Goal: Task Accomplishment & Management: Use online tool/utility

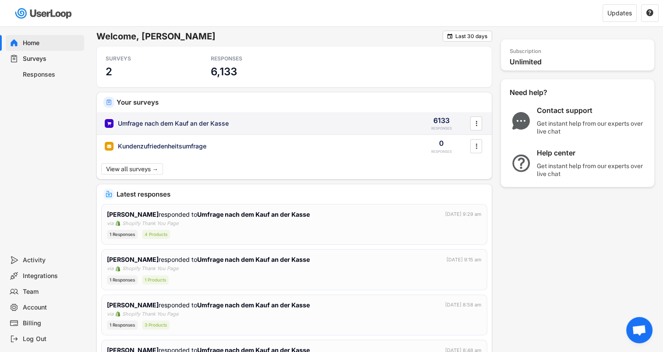
click at [150, 123] on div "Umfrage nach dem Kauf an der Kasse" at bounding box center [173, 123] width 111 height 9
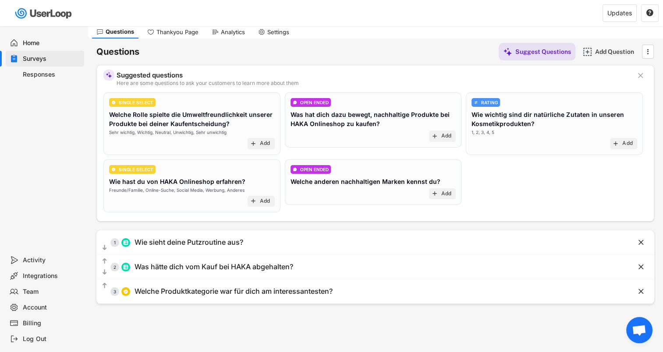
scroll to position [44, 0]
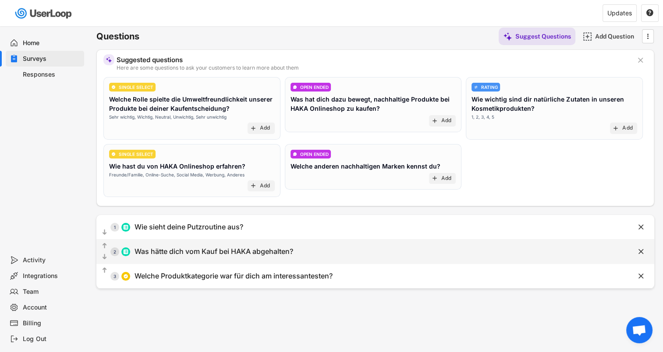
click at [179, 248] on div "Was hätte dich vom Kauf bei HAKA abgehalten?" at bounding box center [213, 251] width 159 height 9
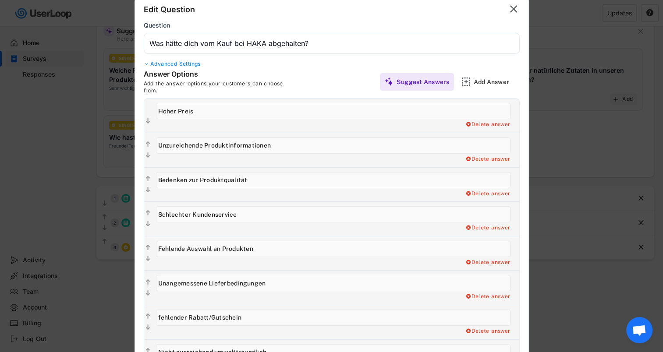
scroll to position [29, 0]
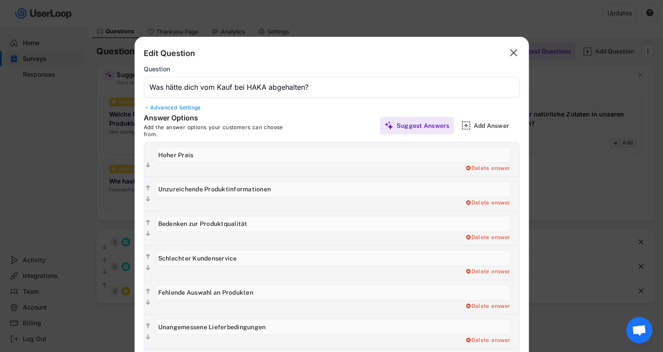
click at [146, 107] on div at bounding box center [147, 107] width 7 height 5
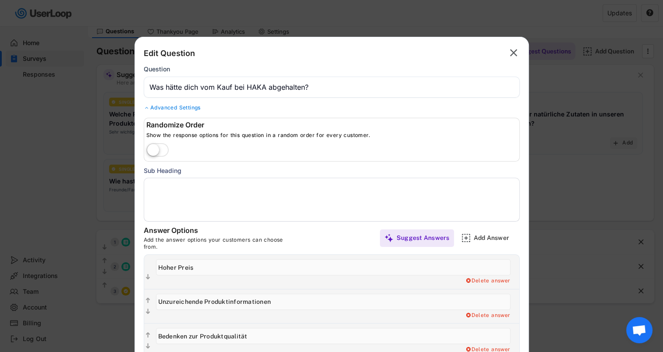
click at [158, 152] on label at bounding box center [157, 150] width 27 height 19
click at [0, 0] on input "checkbox" at bounding box center [0, 0] width 0 height 0
click at [185, 85] on input "input" at bounding box center [332, 87] width 376 height 21
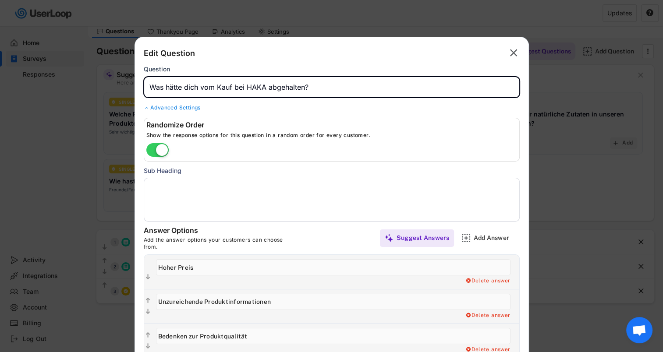
click at [201, 86] on input "input" at bounding box center [332, 87] width 376 height 21
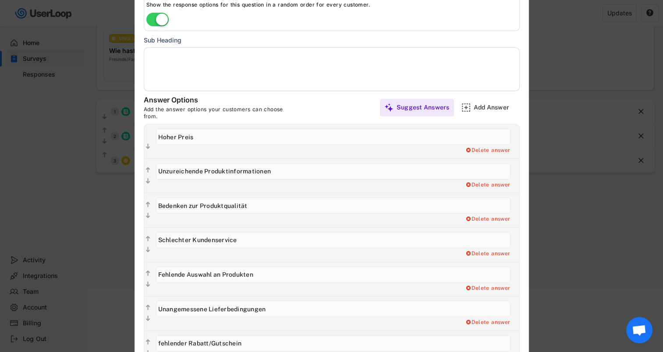
scroll to position [160, 0]
type input "Was hätte dich fast vom Kauf bei HAKA abgehalten?"
click at [148, 147] on text "" at bounding box center [148, 145] width 4 height 7
type input "Unzureichende Produktinformationen"
type input "Hoher Preis"
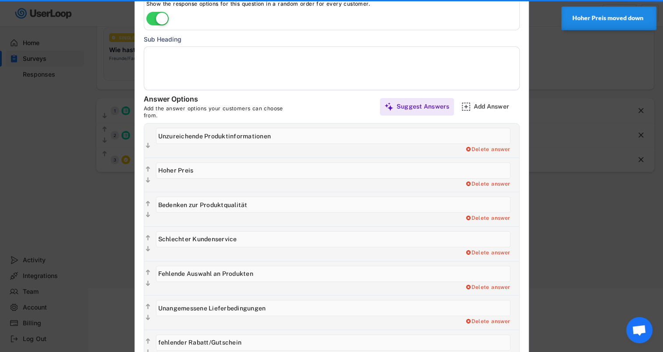
click at [148, 147] on text "" at bounding box center [148, 145] width 4 height 7
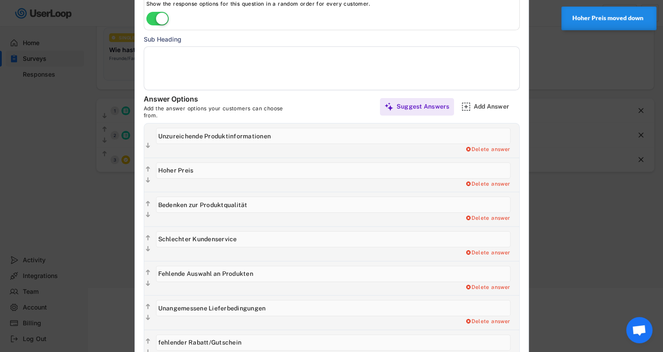
type input "Hoher Preis"
type input "Unzureichende Produktinformationen"
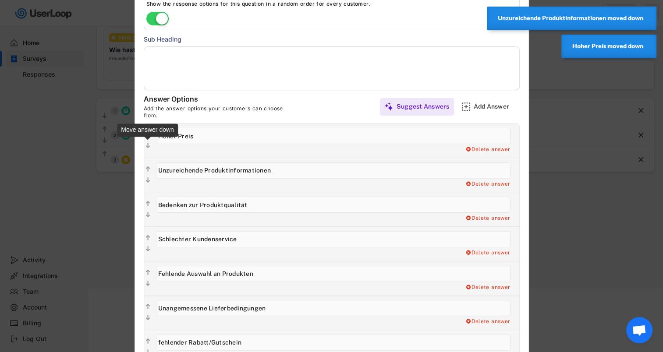
click at [147, 144] on text "" at bounding box center [148, 145] width 4 height 7
type input "Unzureichende Produktinformationen"
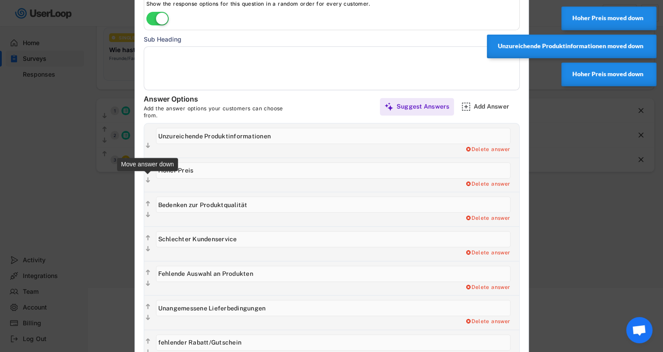
click at [147, 182] on text "" at bounding box center [148, 180] width 4 height 7
type input "Bedenken zur Produktqualität"
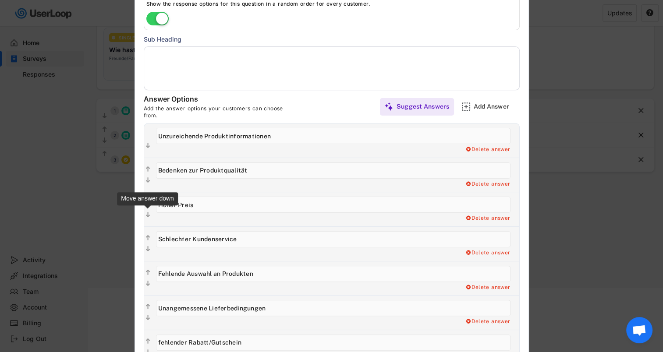
click at [148, 214] on text "" at bounding box center [148, 214] width 4 height 7
type input "Schlechter Kundenservice"
type input "Hoher Preis"
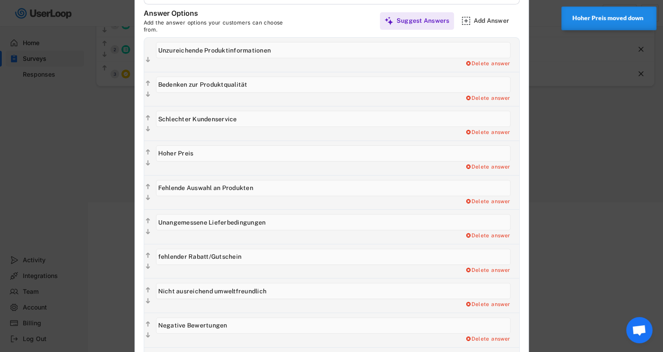
scroll to position [248, 0]
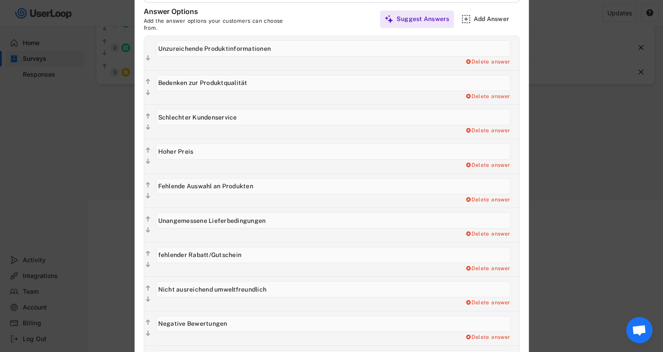
click at [158, 253] on input "input" at bounding box center [333, 255] width 354 height 16
type input "Fehlender Rabatt/Gutschein"
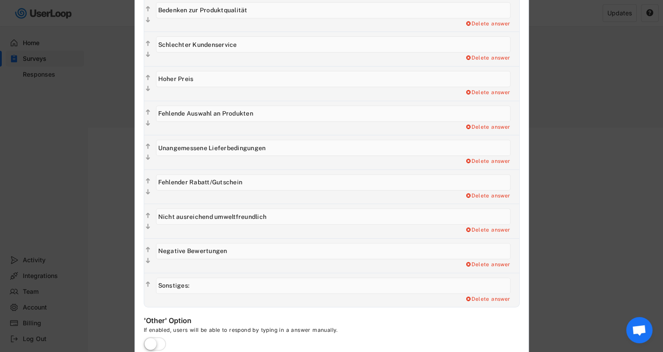
scroll to position [336, 0]
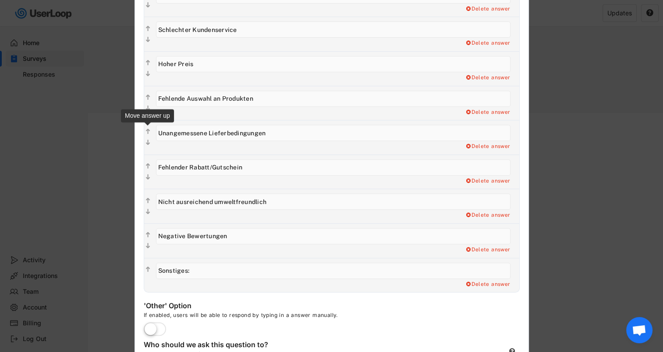
drag, startPoint x: 268, startPoint y: 131, endPoint x: 149, endPoint y: 131, distance: 118.7
click at [149, 131] on div "  Add a Open Ended, follow up question. Delete answer" at bounding box center [331, 137] width 375 height 35
click at [173, 130] on input "input" at bounding box center [333, 133] width 354 height 16
drag, startPoint x: 173, startPoint y: 130, endPoint x: 163, endPoint y: 130, distance: 10.5
click at [163, 130] on input "input" at bounding box center [333, 133] width 354 height 16
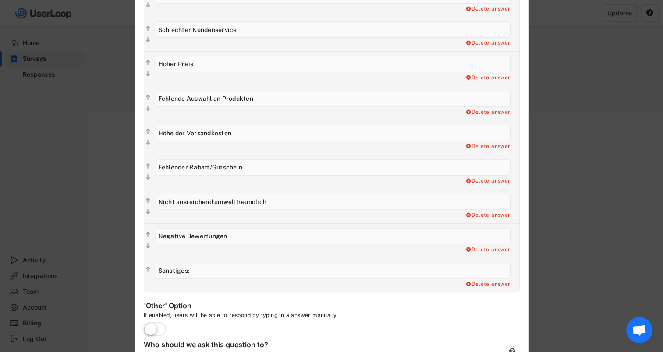
type input "Höhe der Versandkosten"
drag, startPoint x: 212, startPoint y: 166, endPoint x: 190, endPoint y: 166, distance: 22.3
click at [190, 166] on input "input" at bounding box center [333, 167] width 354 height 16
type input "Fehlender Gutschein"
drag, startPoint x: 255, startPoint y: 97, endPoint x: 189, endPoint y: 99, distance: 65.7
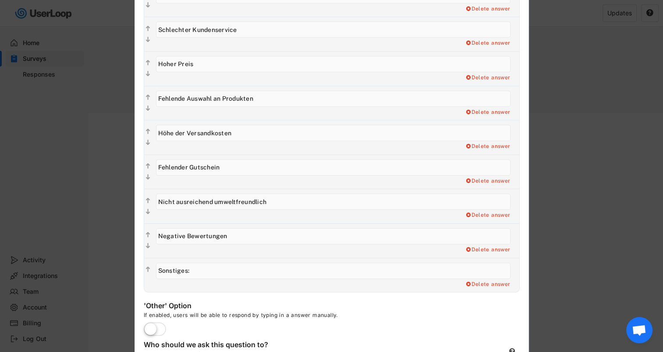
click at [189, 99] on input "input" at bounding box center [333, 99] width 354 height 16
type input "Fehlende Angebote"
click at [202, 269] on input "input" at bounding box center [333, 271] width 354 height 16
click at [480, 286] on div "Delete answer" at bounding box center [488, 284] width 46 height 7
click at [467, 283] on div "Yes, I want to delete this answer" at bounding box center [466, 284] width 88 height 7
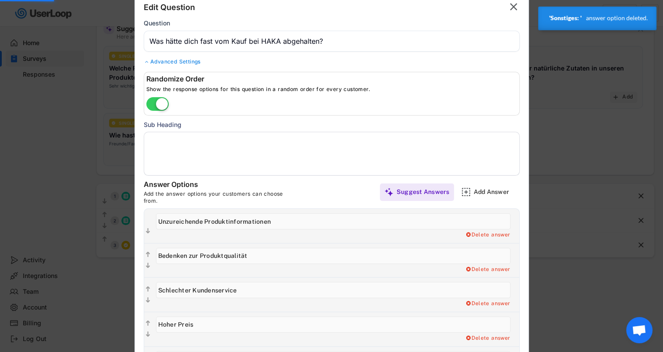
scroll to position [73, 0]
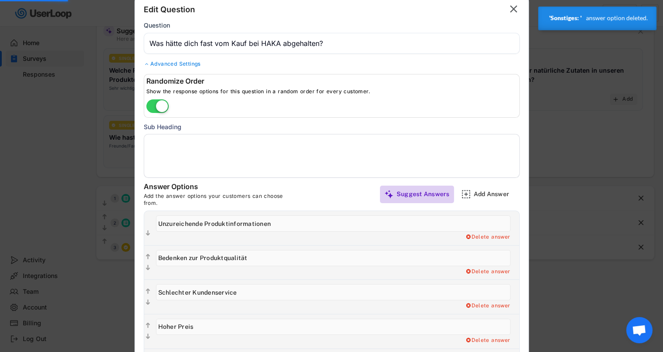
click at [419, 194] on div "Suggest Answers" at bounding box center [422, 194] width 53 height 8
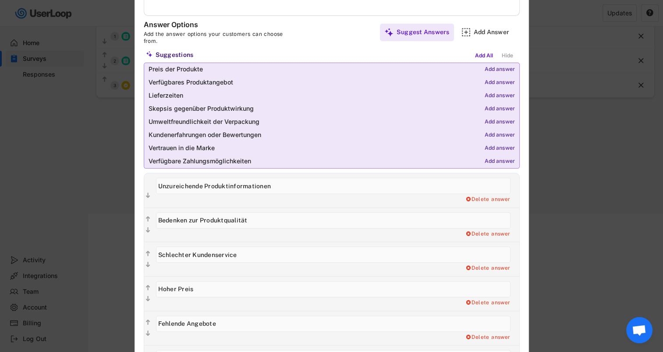
scroll to position [248, 0]
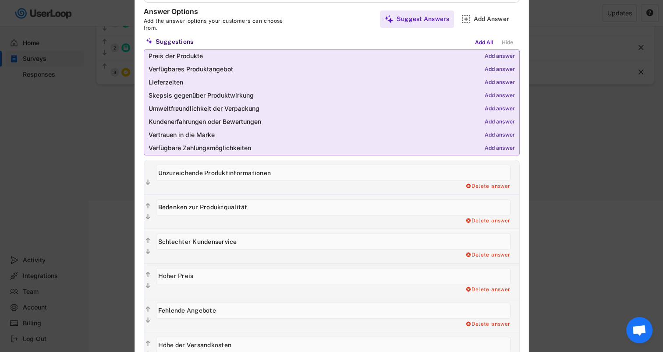
click at [503, 95] on div "Add answer" at bounding box center [499, 96] width 30 height 6
type input "Skepsis gegenüber Produktwirkung"
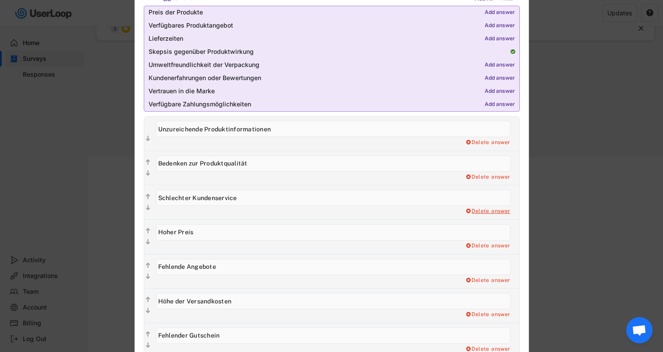
click at [484, 211] on div "Delete answer" at bounding box center [488, 211] width 46 height 7
click at [474, 212] on div "Yes, I want to delete this answer" at bounding box center [466, 211] width 88 height 7
type input "Hoher Preis"
type input "Fehlende Angebote"
type input "Höhe der Versandkosten"
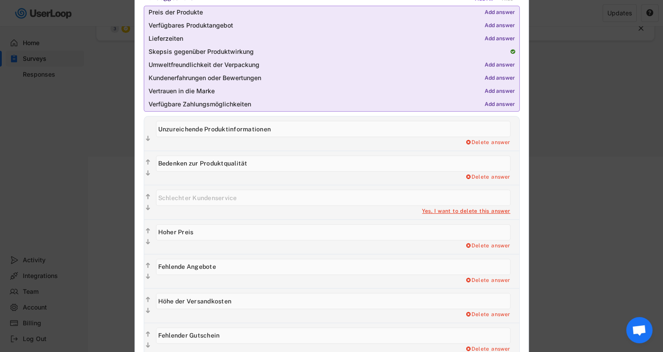
type input "Fehlender Gutschein"
type input "Nicht ausreichend umweltfreundlich"
type input "Negative Bewertungen"
type input "Skepsis gegenüber Produktwirkung"
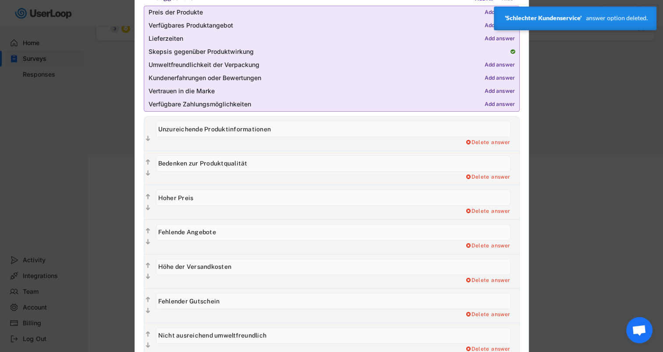
drag, startPoint x: 193, startPoint y: 197, endPoint x: 155, endPoint y: 196, distance: 38.1
click at [155, 196] on div "Add a Open Ended, follow up question. Delete answer Yes, I want to delete this …" at bounding box center [336, 202] width 368 height 34
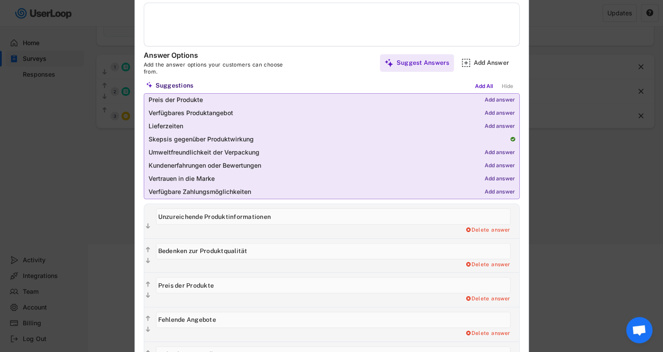
scroll to position [248, 0]
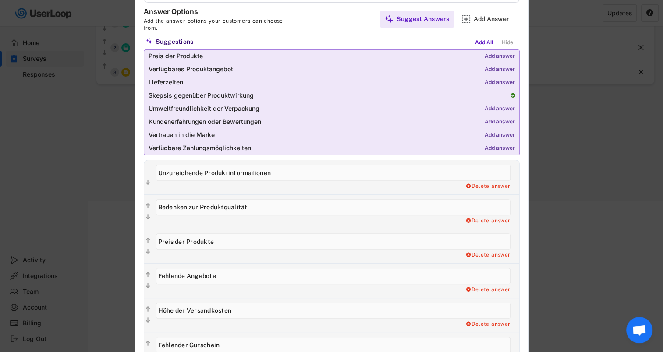
type input "Preis der Produkte"
click at [490, 135] on div "Add answer" at bounding box center [499, 135] width 30 height 6
type input "Vertrauen in die Marke"
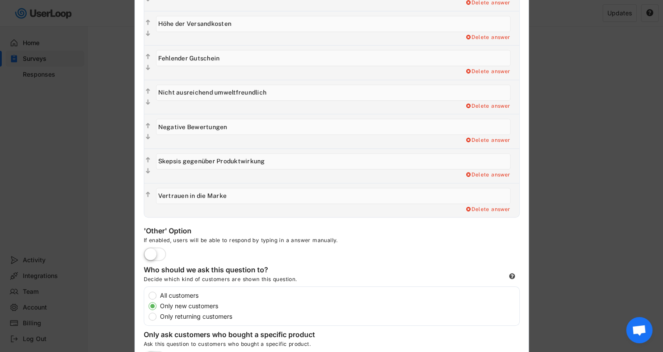
scroll to position [555, 0]
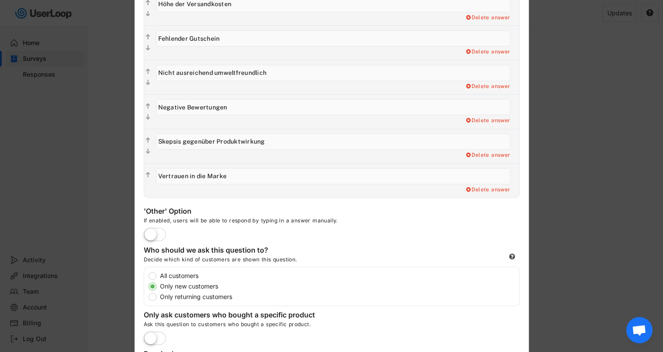
click at [159, 236] on label at bounding box center [154, 235] width 27 height 19
click at [0, 0] on input "checkbox" at bounding box center [0, 0] width 0 height 0
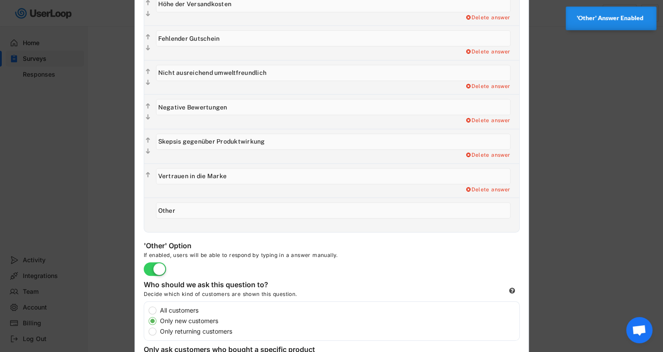
click at [180, 209] on input "input" at bounding box center [333, 210] width 354 height 16
type input "O"
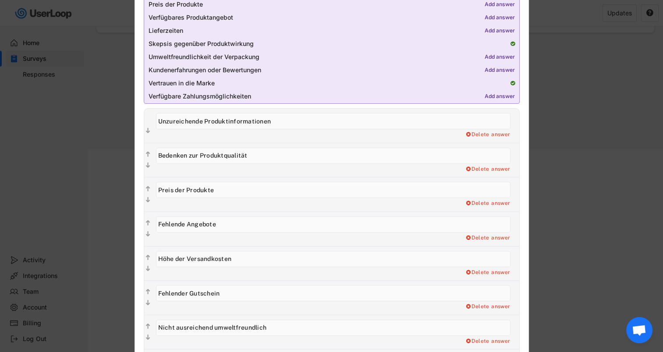
scroll to position [300, 0]
type input "Sonstiges"
click at [479, 133] on div "Delete answer" at bounding box center [488, 134] width 46 height 7
click at [440, 134] on div "Yes, I want to delete this answer" at bounding box center [466, 134] width 88 height 7
type input "Bedenken zur Produktqualität"
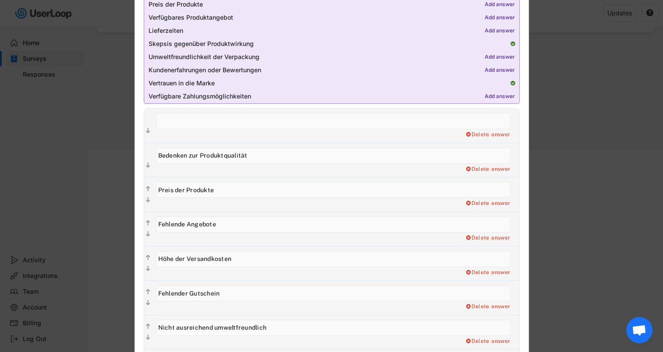
type input "Preis der Produkte"
type input "Fehlende Angebote"
type input "Höhe der Versandkosten"
type input "Fehlender Gutschein"
type input "Nicht ausreichend umweltfreundlich"
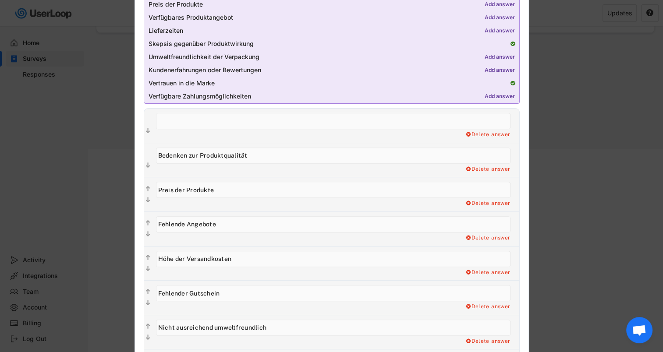
type input "Negative Bewertungen"
type input "Skepsis gegenüber Produktwirkung"
type input "Vertrauen in die Marke"
type input "Sonstiges"
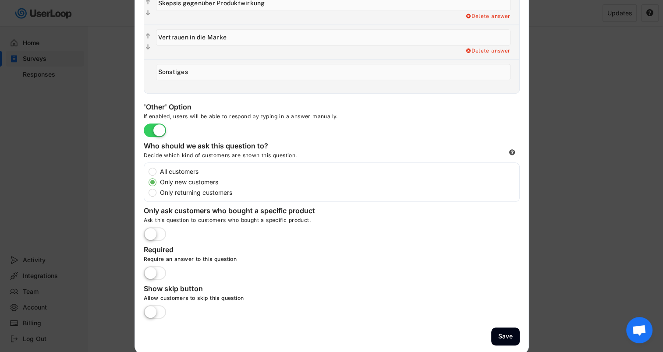
scroll to position [660, 0]
click at [505, 332] on button "Save" at bounding box center [505, 336] width 28 height 18
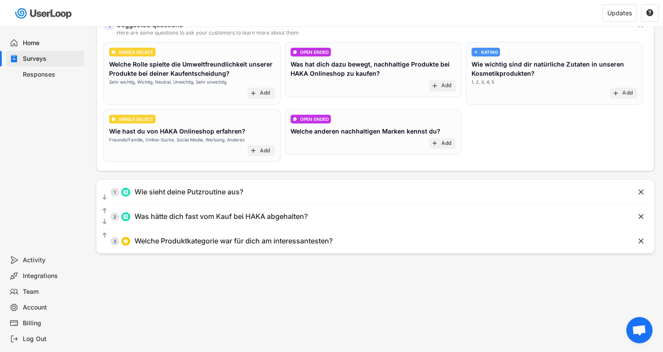
scroll to position [35, 0]
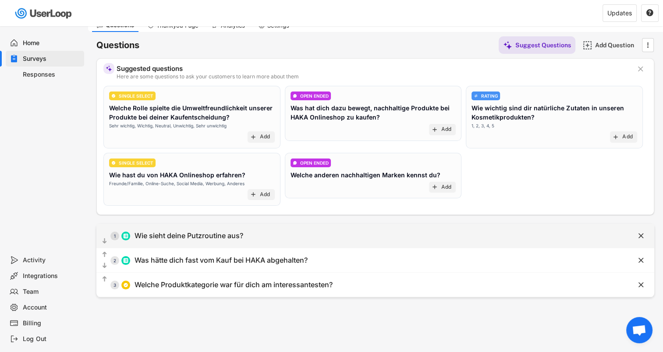
click at [191, 239] on div "Wie sieht deine Putzroutine aus?" at bounding box center [188, 235] width 109 height 9
type input "Wie sieht deine Putzroutine aus?"
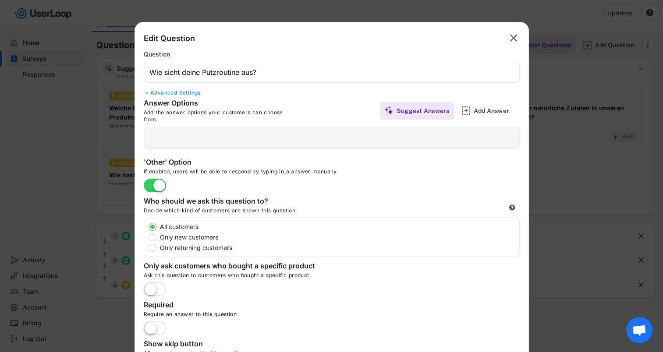
type input "Ich putze täglich."
type input "Ich putze gerne und mehrmals die Woche."
type input "Ich putze, wenn es notwendig ist, aber ohne festen Plan."
type input "Ich putze nur, wenn es unbedingt nötig ist."
type input "Ich ziehe es vor, wenn jemand anderes das Putzen übernimmt."
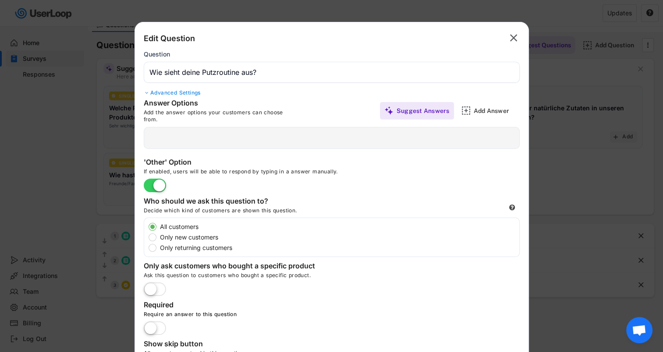
type input "Sonstiges:"
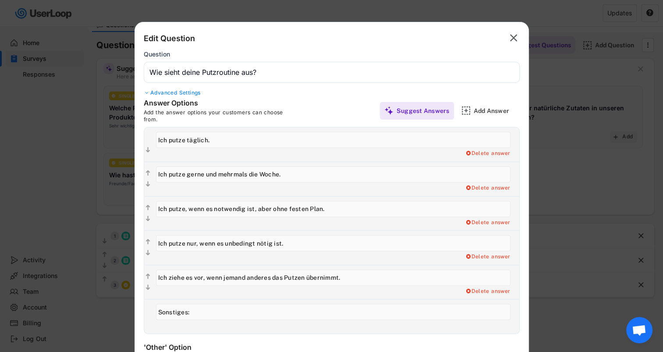
click at [150, 93] on div "Advanced Settings" at bounding box center [332, 92] width 376 height 7
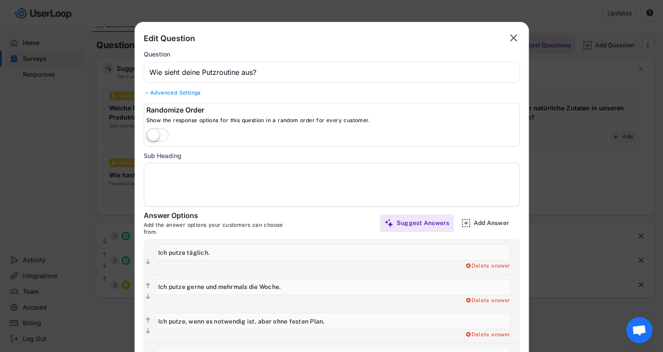
click at [157, 140] on label at bounding box center [157, 135] width 27 height 19
click at [0, 0] on input "checkbox" at bounding box center [0, 0] width 0 height 0
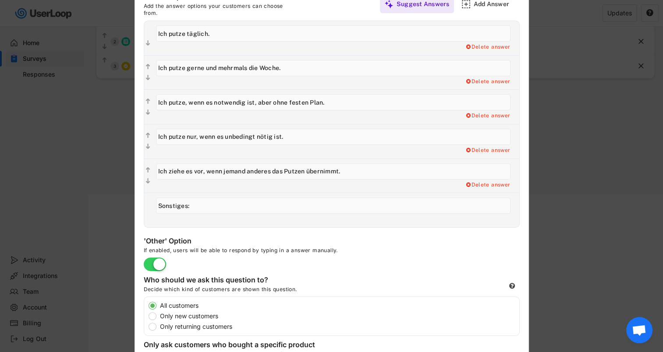
scroll to position [123, 0]
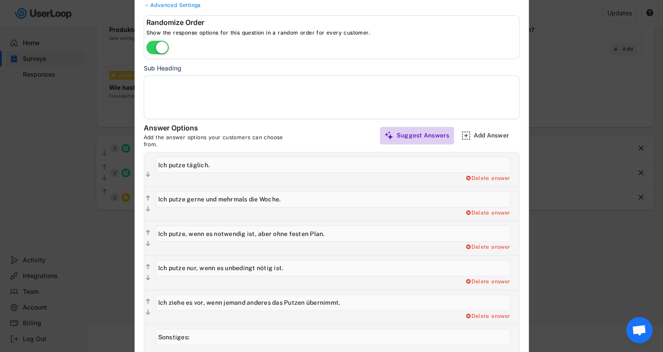
click at [417, 134] on div "Suggest Answers" at bounding box center [422, 135] width 53 height 8
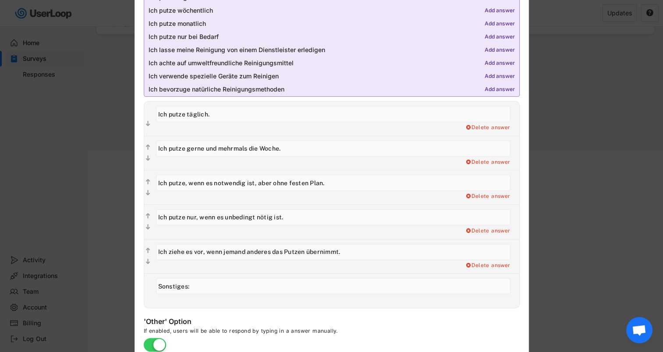
scroll to position [342, 0]
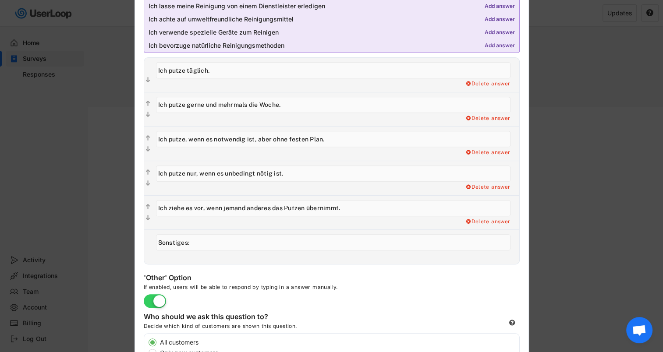
drag, startPoint x: 216, startPoint y: 103, endPoint x: 187, endPoint y: 103, distance: 28.9
click at [187, 103] on input "input" at bounding box center [333, 105] width 354 height 16
type input "Ich putze mehrmals die Woche."
drag, startPoint x: 322, startPoint y: 140, endPoint x: 256, endPoint y: 138, distance: 66.6
click at [256, 138] on input "input" at bounding box center [333, 139] width 354 height 16
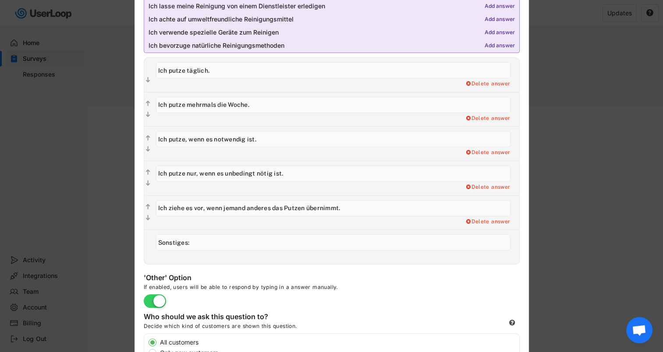
click at [187, 140] on input "input" at bounding box center [333, 139] width 354 height 16
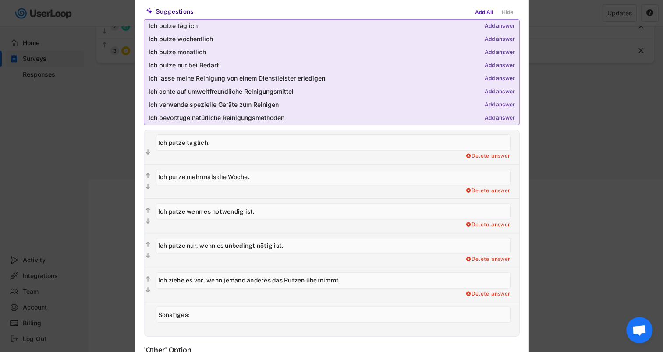
scroll to position [254, 0]
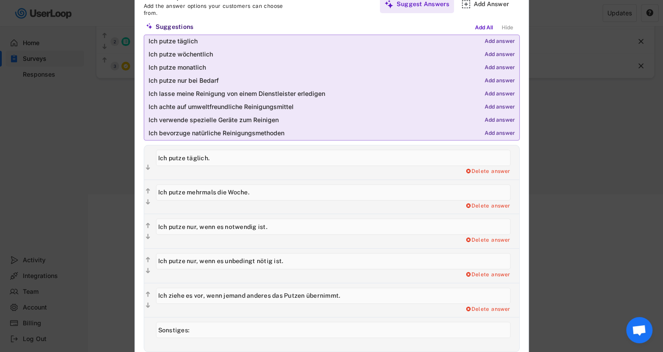
type input "Ich putze nur, wenn es notwendig ist."
drag, startPoint x: 251, startPoint y: 191, endPoint x: 187, endPoint y: 195, distance: 63.7
click at [187, 195] on input "input" at bounding box center [333, 192] width 354 height 16
type input "Ich putze wöchentlich."
click at [477, 274] on div "Delete answer" at bounding box center [488, 275] width 46 height 7
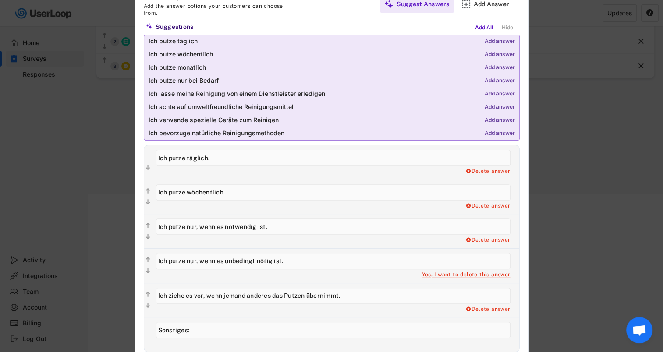
click at [451, 274] on div "Yes, I want to delete this answer" at bounding box center [466, 275] width 88 height 7
type input "Ich ziehe es vor, wenn jemand anderes das Putzen übernimmt."
type input "Sonstiges:"
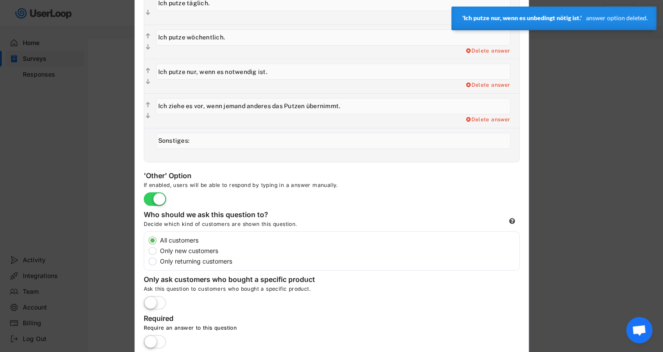
scroll to position [429, 0]
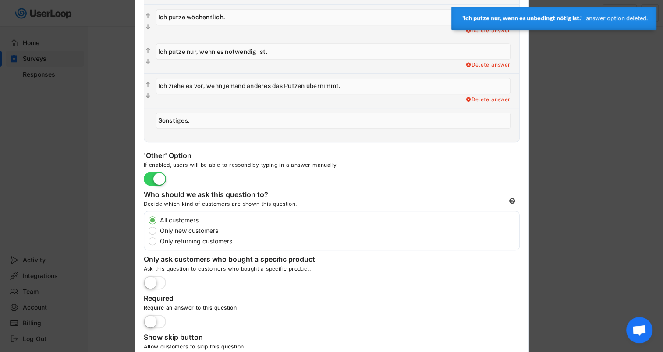
click at [156, 231] on div "All customers Only new customers Only returning customers" at bounding box center [333, 231] width 371 height 30
click at [157, 230] on label "Only new customers" at bounding box center [338, 231] width 362 height 6
click at [148, 223] on input "Only new customers" at bounding box center [145, 220] width 6 height 6
radio input "true"
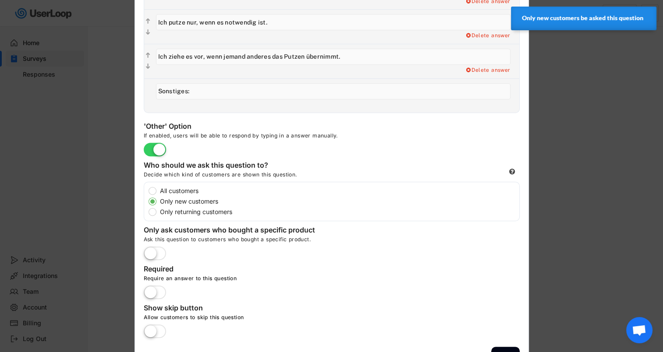
scroll to position [479, 0]
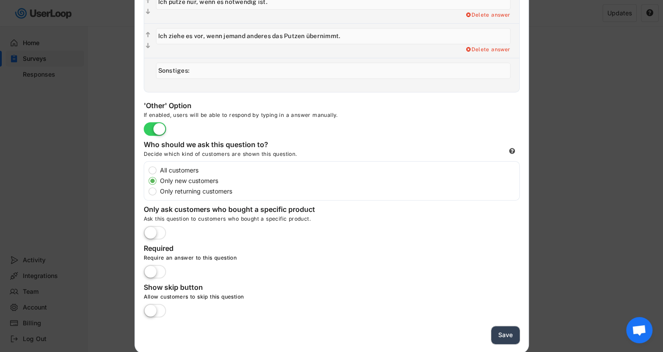
click at [506, 332] on button "Save" at bounding box center [505, 335] width 28 height 18
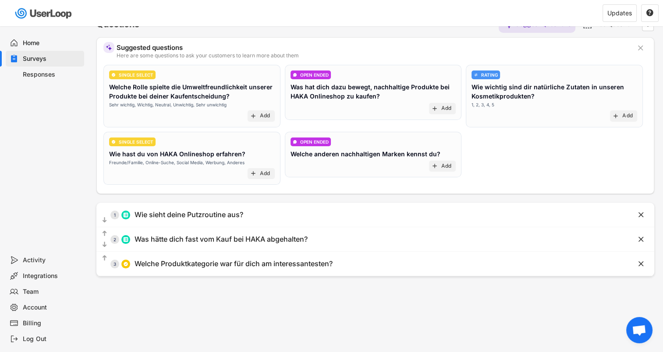
scroll to position [35, 0]
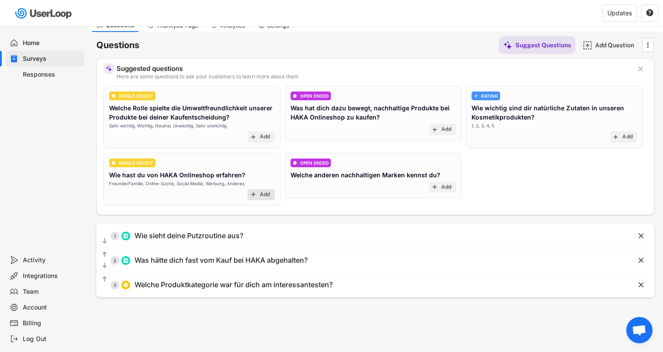
click at [259, 192] on div "add Add" at bounding box center [260, 194] width 27 height 11
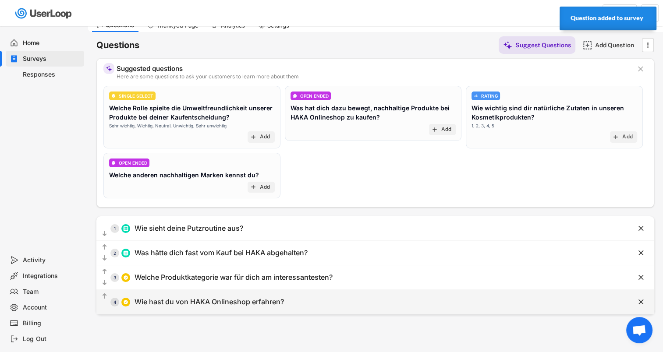
click at [229, 301] on div "Wie hast du von HAKA Onlineshop erfahren?" at bounding box center [208, 301] width 149 height 9
type input "Wie hast du von HAKA Onlineshop erfahren?"
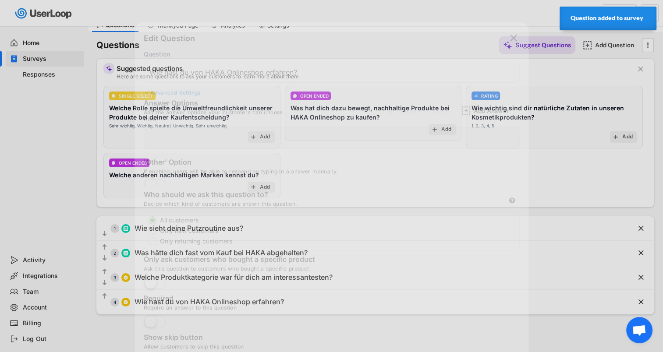
type input "Online-Suche"
type input "Werbung"
type input "Anderes"
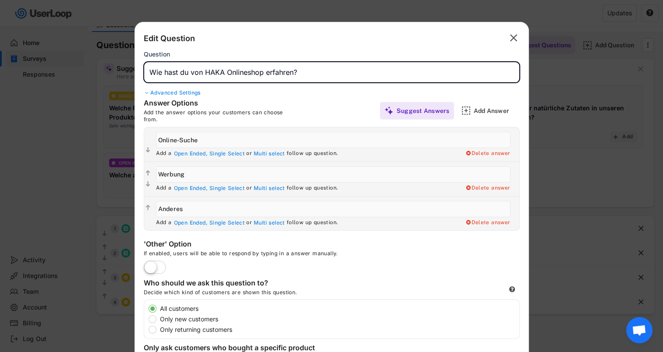
drag, startPoint x: 315, startPoint y: 71, endPoint x: 147, endPoint y: 72, distance: 167.3
click at [147, 72] on input "input" at bounding box center [332, 72] width 376 height 21
type input "Putz du gerne?"
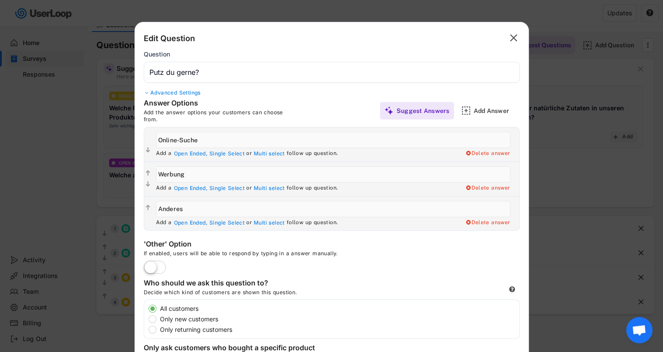
drag, startPoint x: 194, startPoint y: 140, endPoint x: 146, endPoint y: 137, distance: 48.3
click at [146, 137] on div "  Add a Open Ended, Single Select or Multi select follow up question. Delete …" at bounding box center [331, 144] width 375 height 34
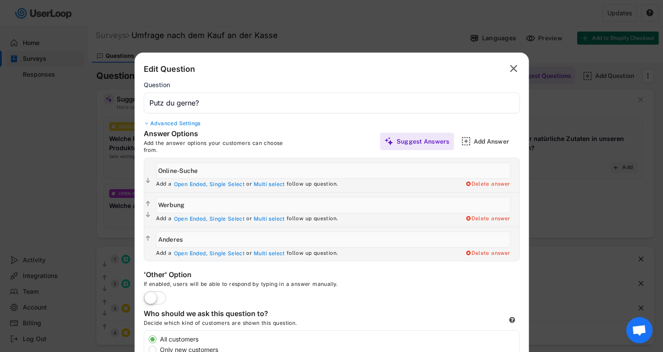
scroll to position [0, 0]
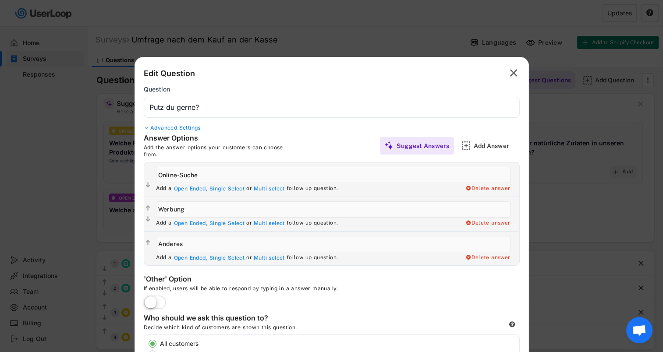
drag, startPoint x: 222, startPoint y: 177, endPoint x: 155, endPoint y: 171, distance: 66.8
click at [156, 171] on input "input" at bounding box center [333, 175] width 354 height 16
type input "Ja, ich putze gerne."
drag, startPoint x: 185, startPoint y: 209, endPoint x: 156, endPoint y: 209, distance: 29.4
click at [156, 209] on input "input" at bounding box center [333, 210] width 354 height 16
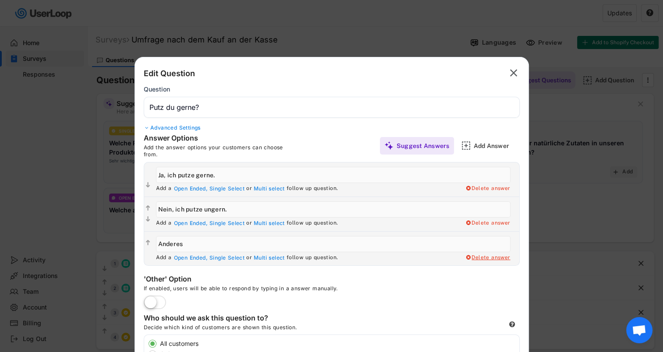
type input "Nein, ich putze ungern."
click at [479, 258] on div "Delete answer" at bounding box center [488, 258] width 46 height 7
click at [459, 258] on div "Yes, I want to delete this answer" at bounding box center [466, 258] width 88 height 7
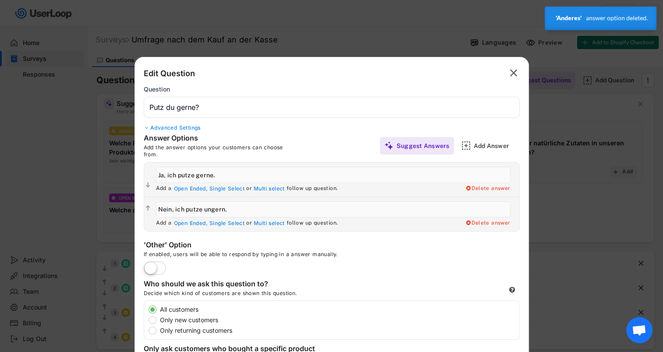
click at [163, 321] on label "Only new customers" at bounding box center [338, 320] width 362 height 6
click at [148, 312] on input "Only new customers" at bounding box center [145, 310] width 6 height 6
radio input "true"
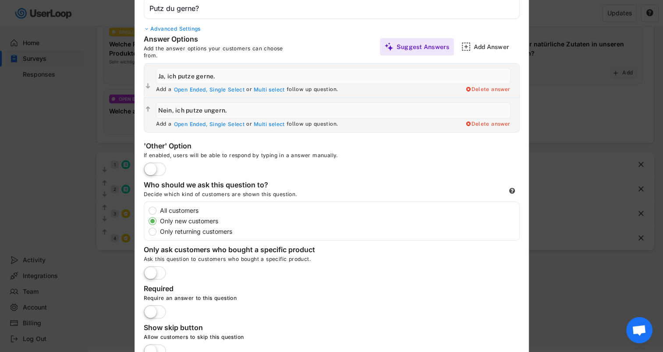
scroll to position [52, 0]
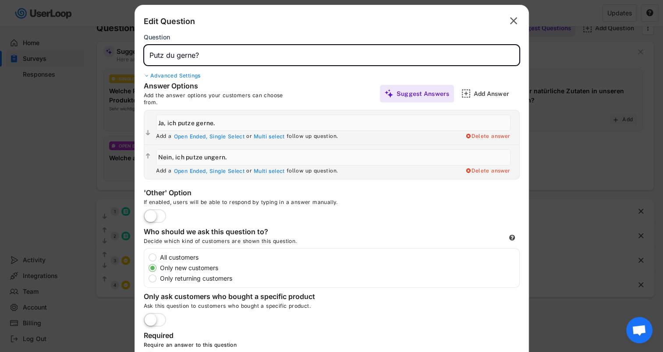
click at [240, 49] on input "input" at bounding box center [332, 55] width 376 height 21
type input "Putz du gerne?"
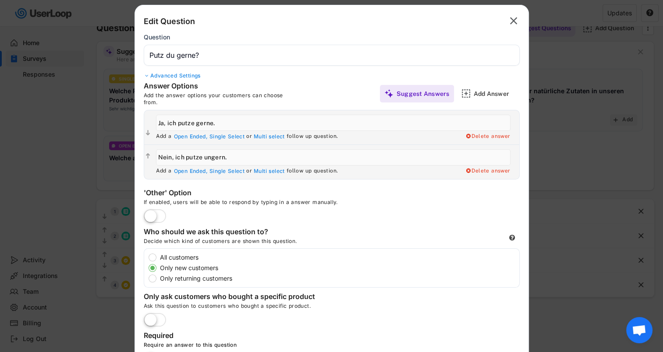
click at [624, 263] on div at bounding box center [331, 176] width 663 height 352
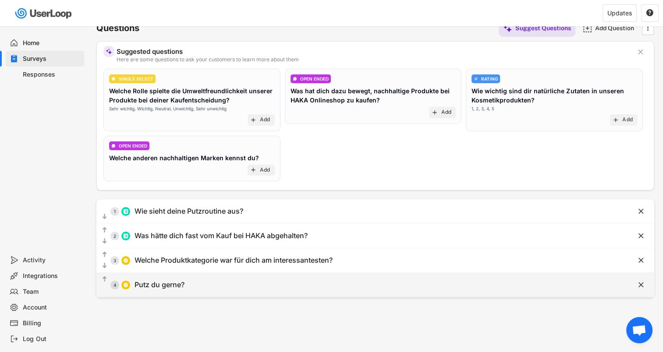
click at [162, 282] on div "Putz du gerne?" at bounding box center [159, 284] width 50 height 9
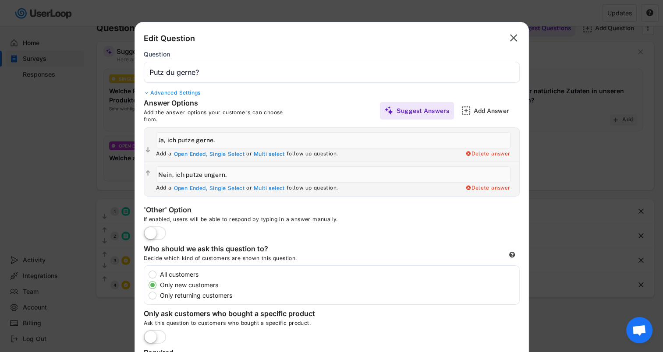
click at [232, 74] on input "input" at bounding box center [332, 72] width 376 height 21
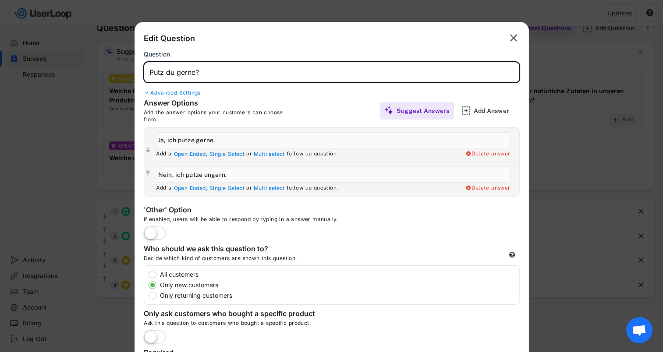
paste input "Putz du gerne? ⁠ Grinsen"
drag, startPoint x: 232, startPoint y: 74, endPoint x: 203, endPoint y: 75, distance: 28.9
click at [203, 75] on input "input" at bounding box center [332, 72] width 376 height 21
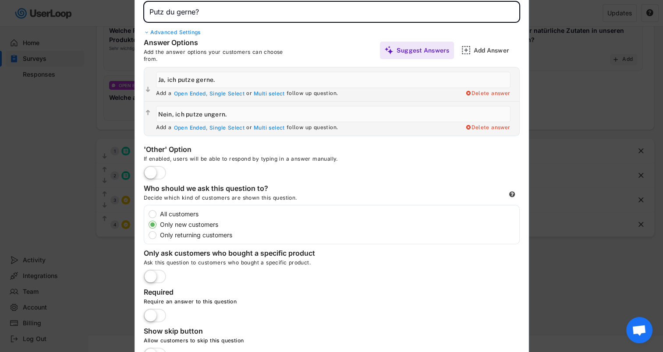
scroll to position [157, 0]
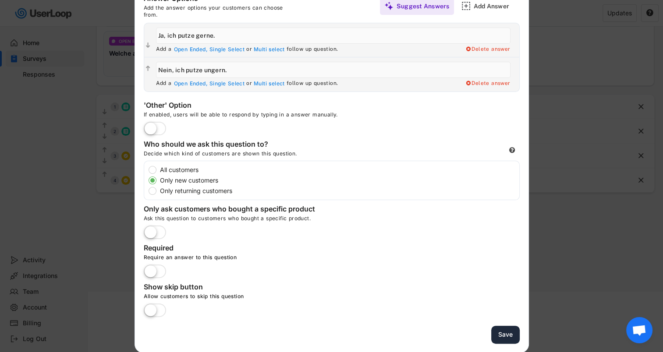
type input "Putz du gerne? ⁠"
click at [503, 335] on button "Save" at bounding box center [505, 335] width 28 height 18
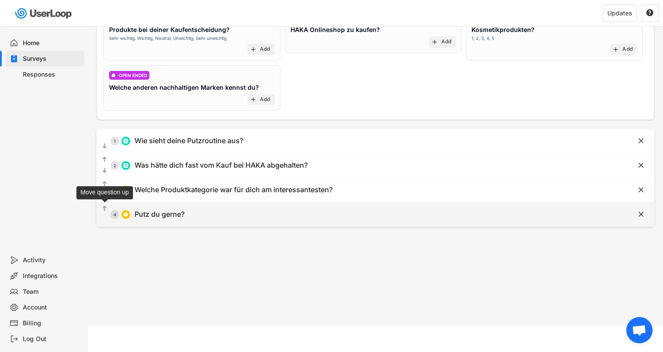
click at [102, 208] on icon "" at bounding box center [104, 209] width 7 height 9
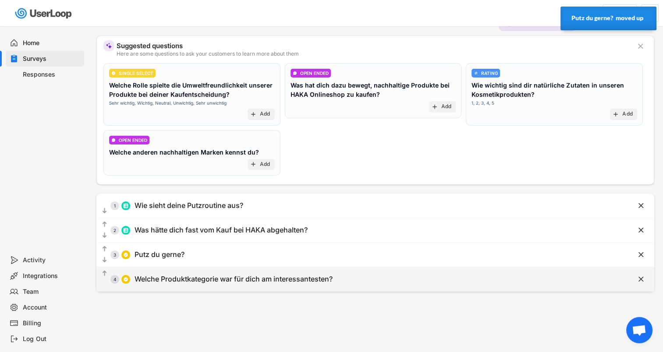
scroll to position [0, 0]
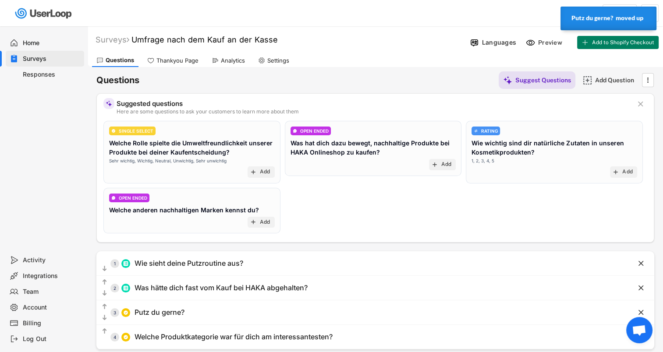
click at [231, 60] on div "Analytics" at bounding box center [233, 60] width 24 height 7
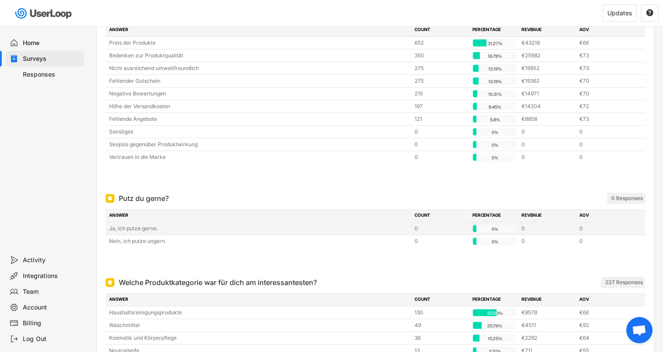
scroll to position [307, 0]
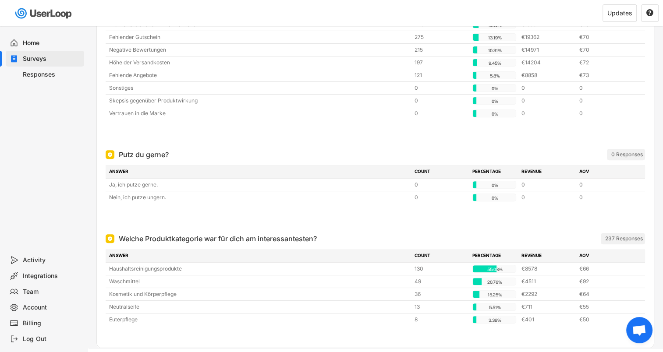
click at [618, 205] on div "Putz du gerne? ⁠ ARCHIVED 0 Responses ANSWER COUNT PERCENTAGE REVENUE AOV Ja, i…" at bounding box center [375, 186] width 539 height 80
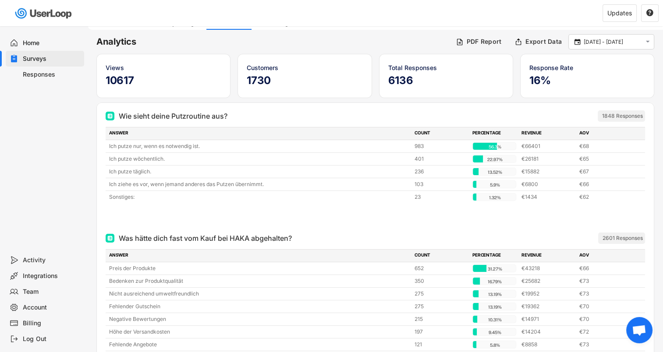
scroll to position [0, 0]
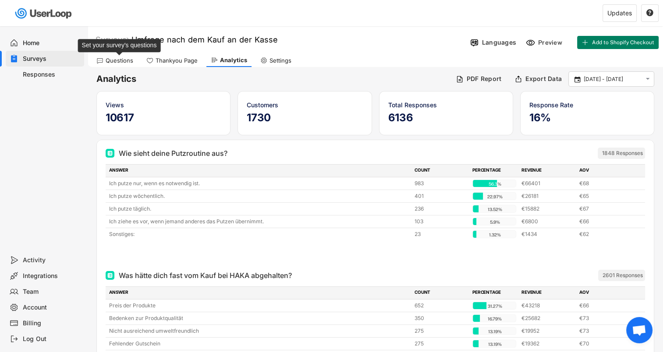
click at [110, 60] on div "Questions" at bounding box center [120, 60] width 28 height 7
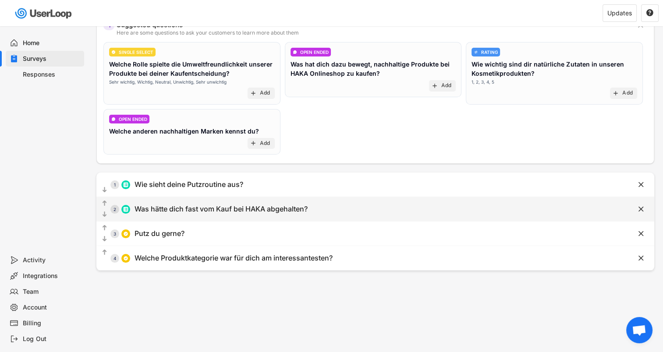
scroll to position [88, 0]
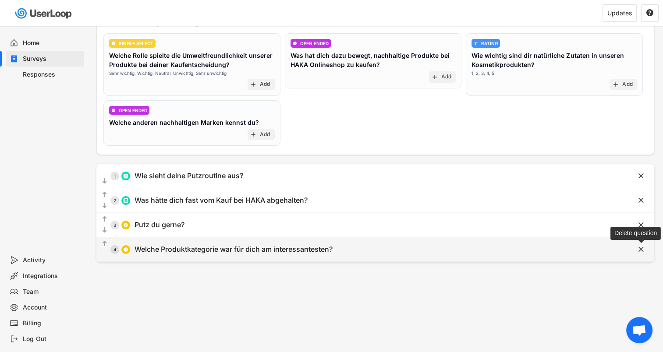
click at [641, 248] on text "" at bounding box center [640, 249] width 5 height 9
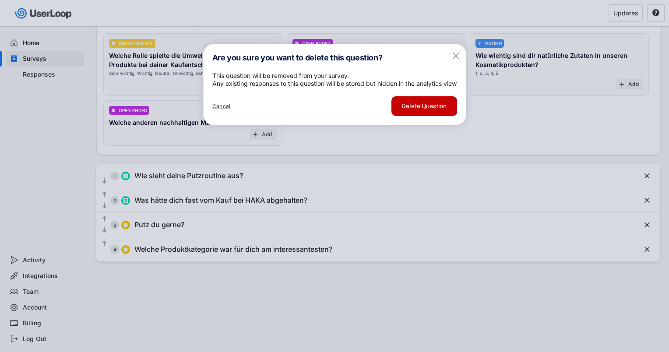
click at [424, 116] on button "Delete Question" at bounding box center [425, 106] width 66 height 20
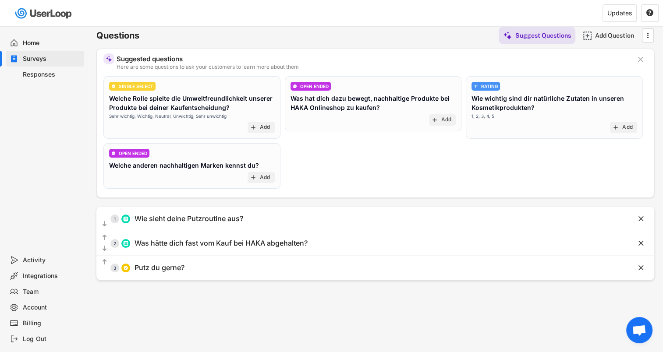
scroll to position [0, 0]
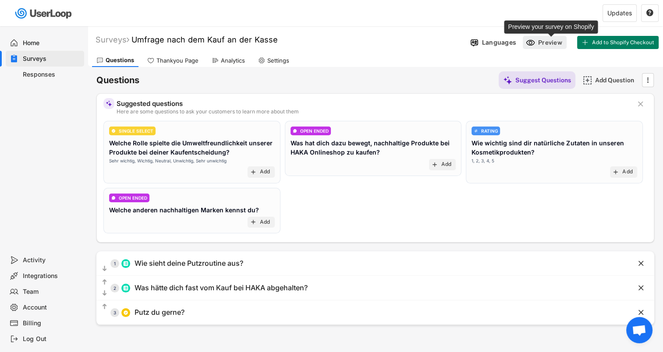
click at [543, 40] on div "Preview" at bounding box center [551, 43] width 26 height 8
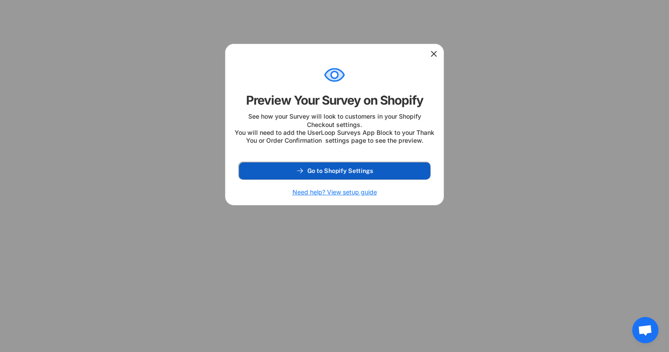
click at [350, 174] on span "Go to Shopify Settings" at bounding box center [341, 171] width 66 height 6
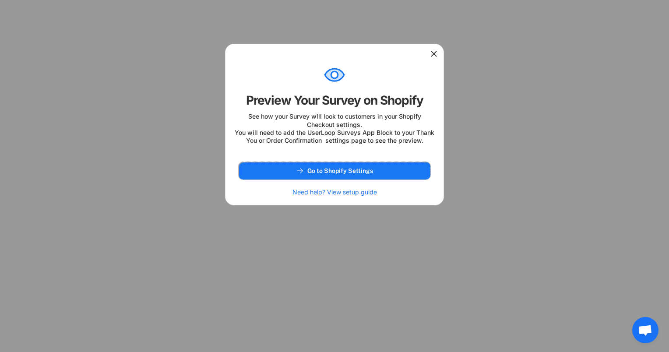
click at [433, 55] on use at bounding box center [434, 53] width 9 height 9
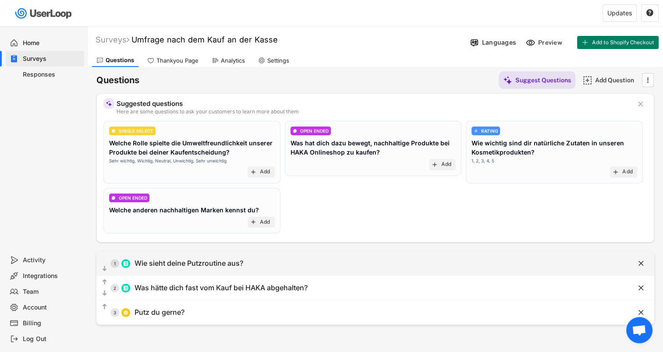
click at [181, 261] on div "Wie sieht deine Putzroutine aus?" at bounding box center [188, 263] width 109 height 9
type input "Wie sieht deine Putzroutine aus?"
type input "Ich putze täglich."
type input "Ich putze wöchentlich."
type input "Ich putze nur, wenn es notwendig ist."
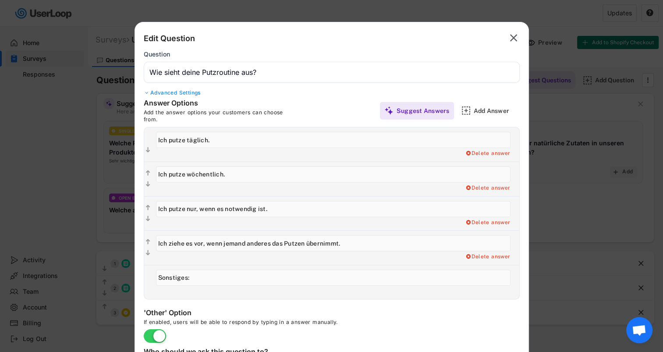
click at [180, 99] on div "Answer Options" at bounding box center [209, 104] width 131 height 11
click at [181, 94] on div "Advanced Settings" at bounding box center [332, 92] width 376 height 7
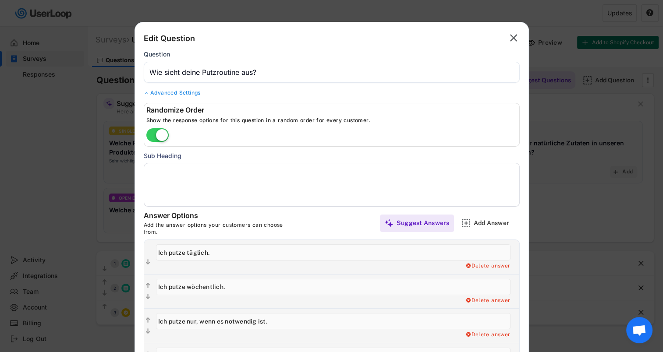
click at [177, 182] on textarea at bounding box center [332, 185] width 376 height 44
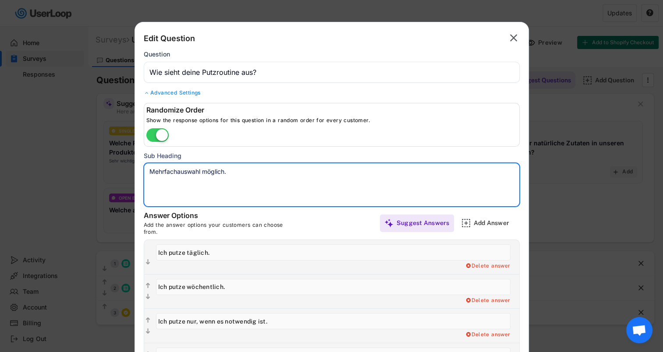
drag, startPoint x: 244, startPoint y: 166, endPoint x: 145, endPoint y: 164, distance: 98.1
click at [145, 164] on textarea "Mehrfachauswahl möglich." at bounding box center [332, 185] width 376 height 44
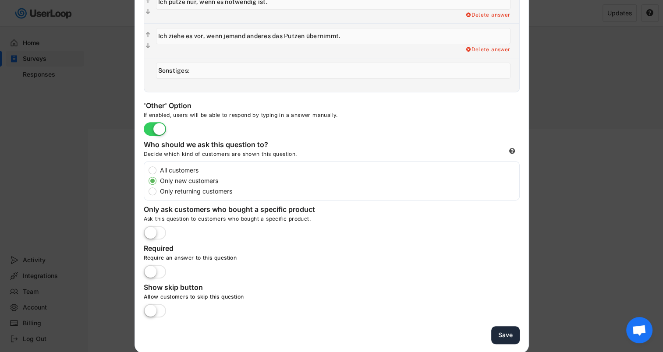
type textarea "Mehrfachauswahl möglich."
click at [507, 329] on button "Save" at bounding box center [505, 335] width 28 height 18
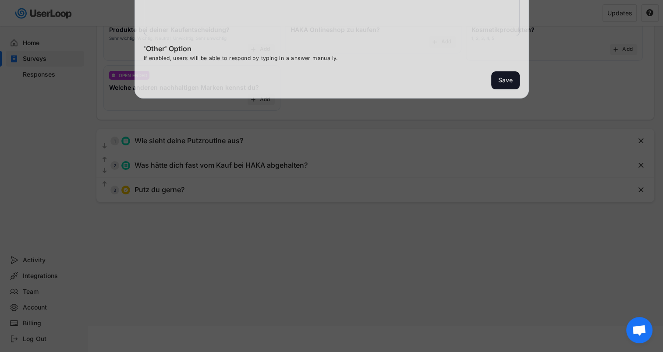
scroll to position [123, 0]
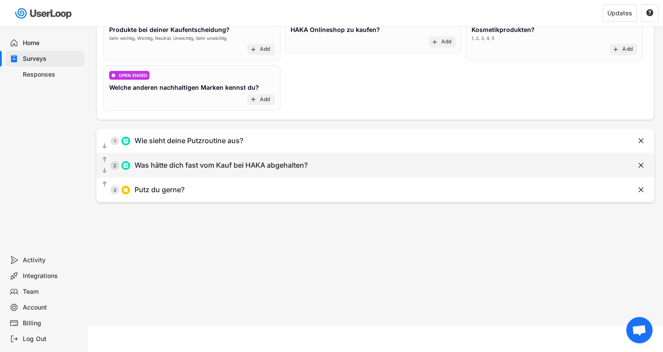
click at [237, 169] on div "Was hätte dich fast vom Kauf bei HAKA abgehalten?" at bounding box center [220, 165] width 173 height 9
type input "Was hätte dich fast vom Kauf bei HAKA abgehalten?"
type input "Bedenken zur Produktqualität"
type input "Preis der Produkte"
type input "Fehlende Angebote"
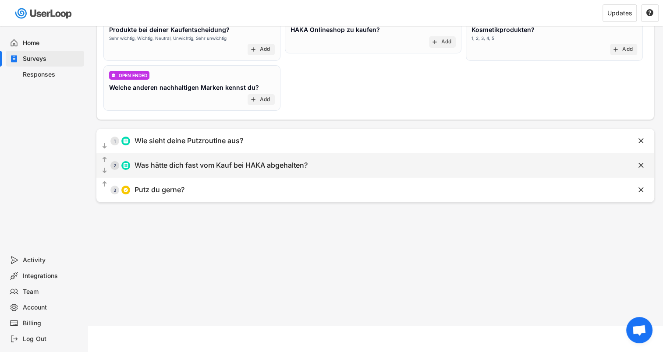
type input "Höhe der Versandkosten"
type input "Fehlender Gutschein"
type input "Nicht ausreichend umweltfreundlich"
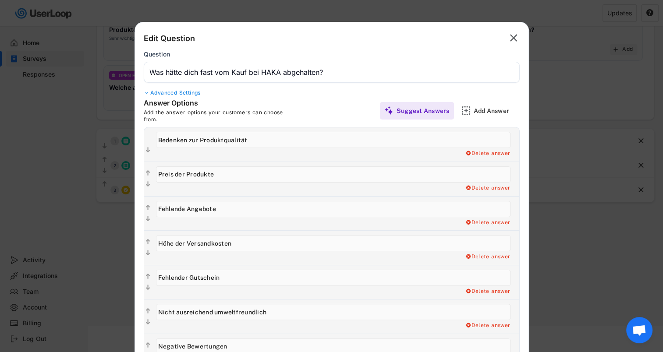
click at [180, 94] on div "Advanced Settings" at bounding box center [332, 92] width 376 height 7
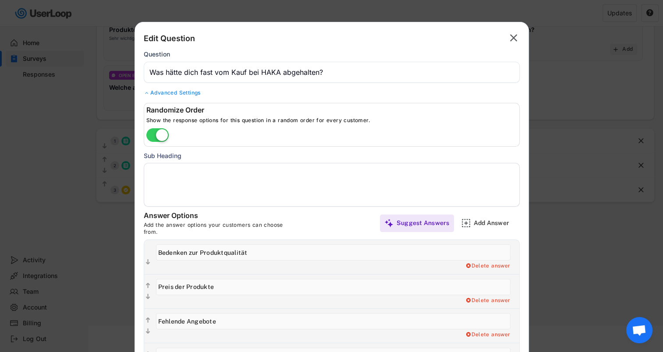
click at [160, 173] on textarea at bounding box center [332, 185] width 376 height 44
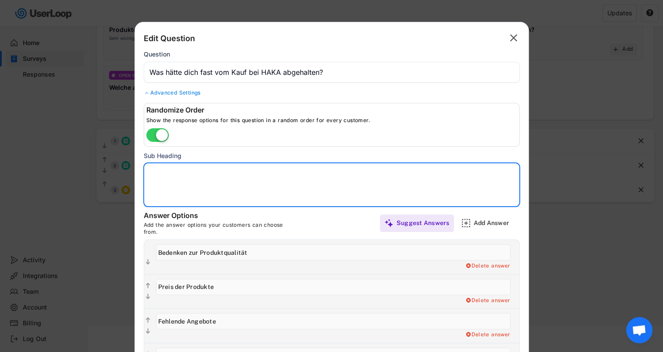
paste textarea "Mehrfachauswahl möglich."
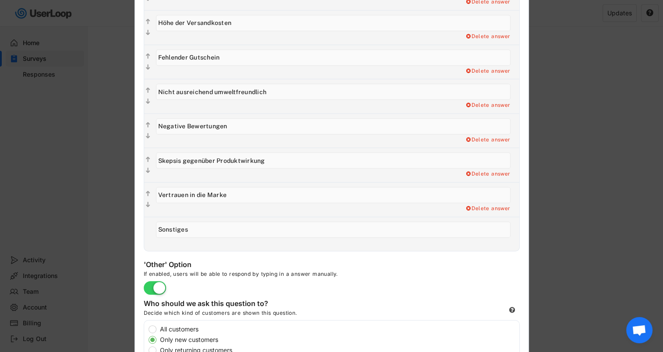
scroll to position [614, 0]
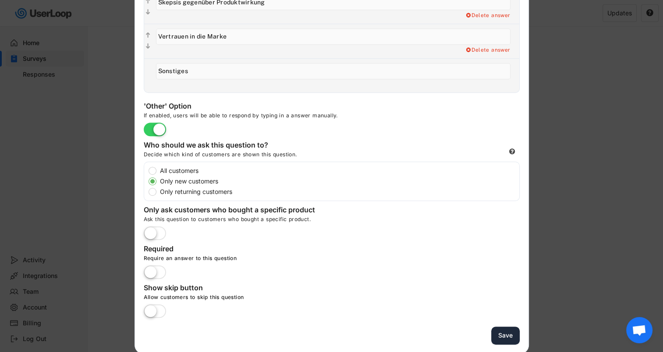
type textarea "Mehrfachauswahl möglich."
click at [501, 331] on button "Save" at bounding box center [505, 336] width 28 height 18
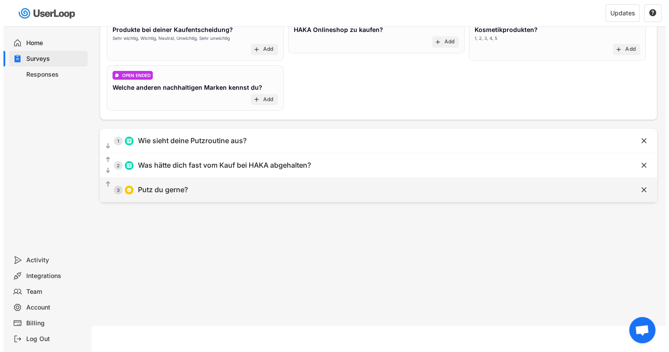
scroll to position [0, 0]
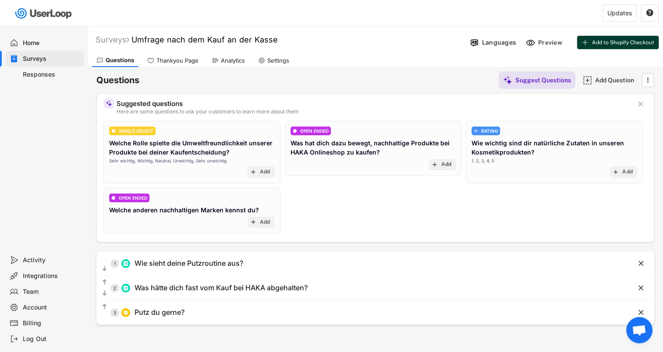
click at [626, 42] on span "Add to Shopify Checkout" at bounding box center [623, 42] width 62 height 5
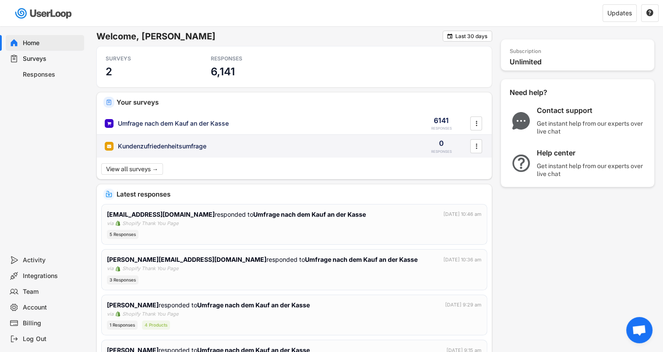
click at [167, 145] on div "Kundenzufriedenheitsumfrage" at bounding box center [162, 146] width 88 height 9
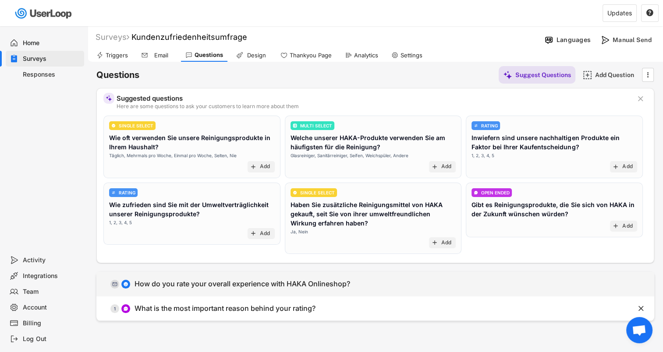
click at [197, 286] on div "How do you rate your overall experience with HAKA Onlineshop?" at bounding box center [242, 283] width 216 height 9
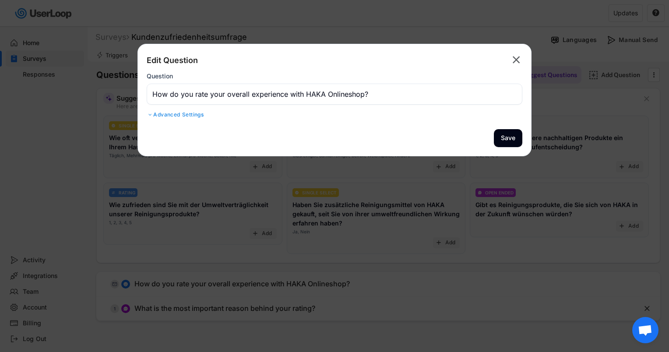
click at [149, 116] on div at bounding box center [150, 114] width 7 height 5
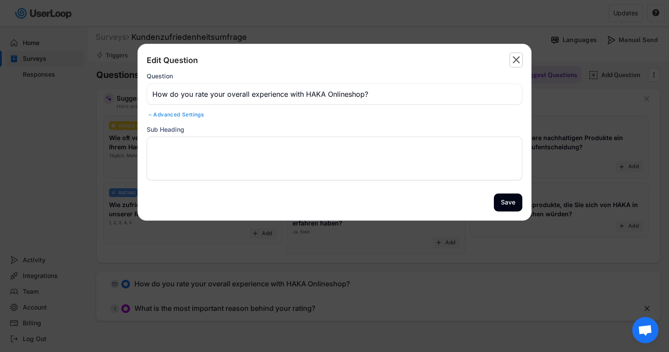
click at [519, 59] on text "" at bounding box center [516, 59] width 7 height 13
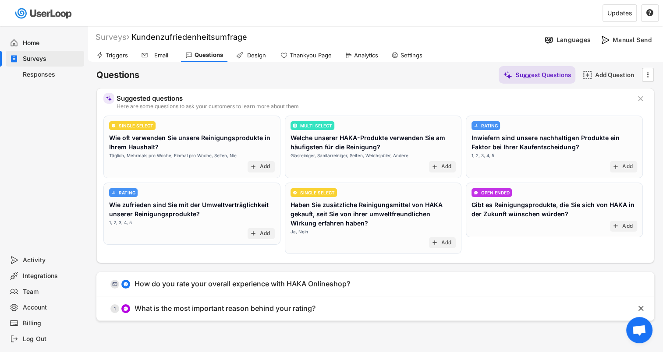
click at [42, 58] on div "Surveys" at bounding box center [52, 59] width 58 height 8
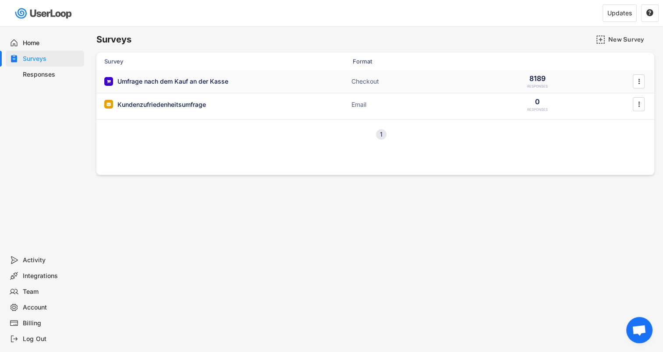
click at [189, 82] on div "Umfrage nach dem Kauf an der Kasse" at bounding box center [172, 81] width 111 height 9
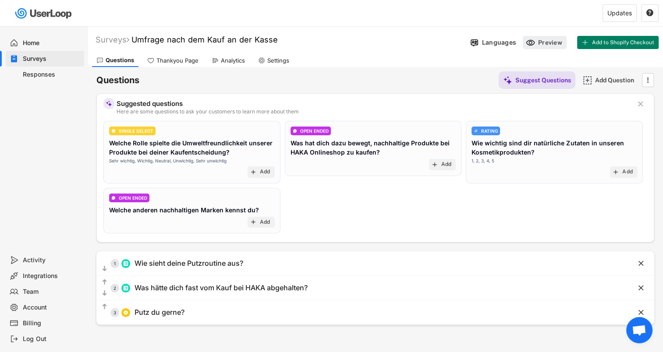
click at [549, 46] on div "Preview" at bounding box center [551, 43] width 26 height 8
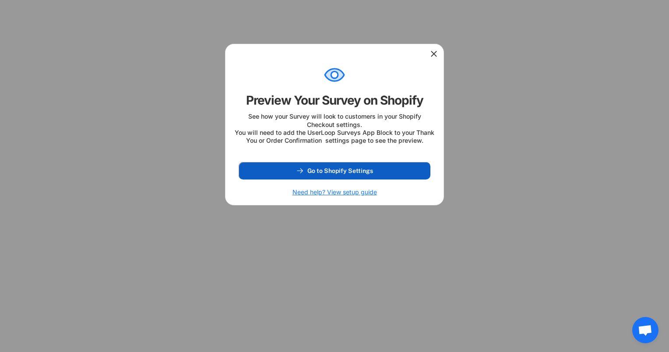
click at [339, 174] on span "Go to Shopify Settings" at bounding box center [341, 171] width 66 height 6
